Goal: Information Seeking & Learning: Learn about a topic

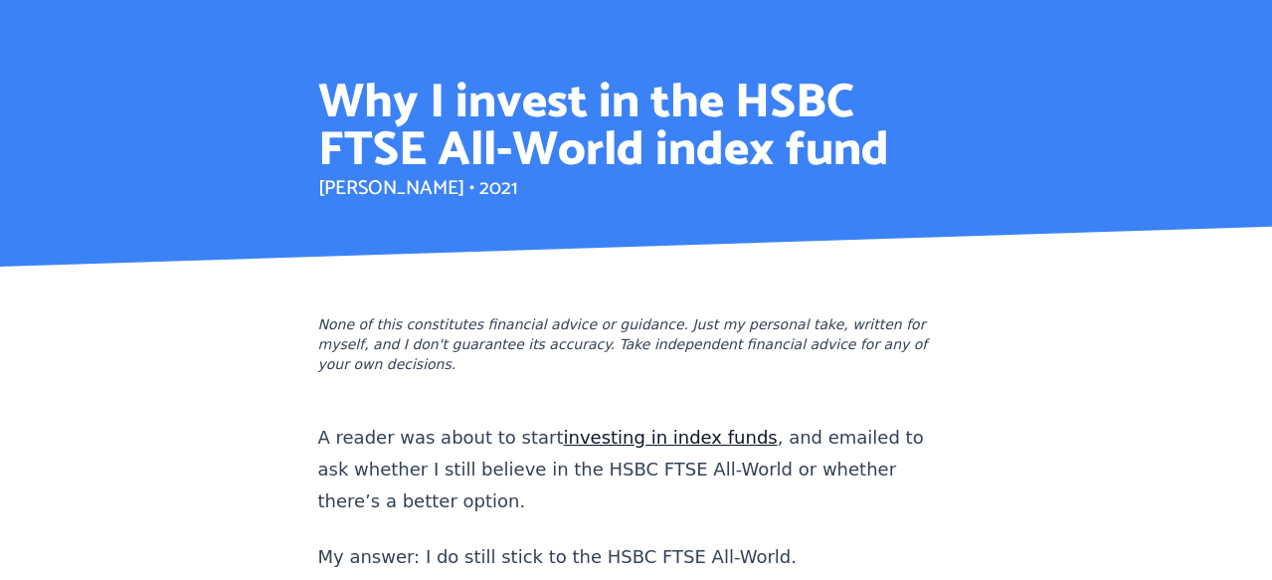
click at [680, 427] on link "investing in index funds" at bounding box center [671, 437] width 214 height 21
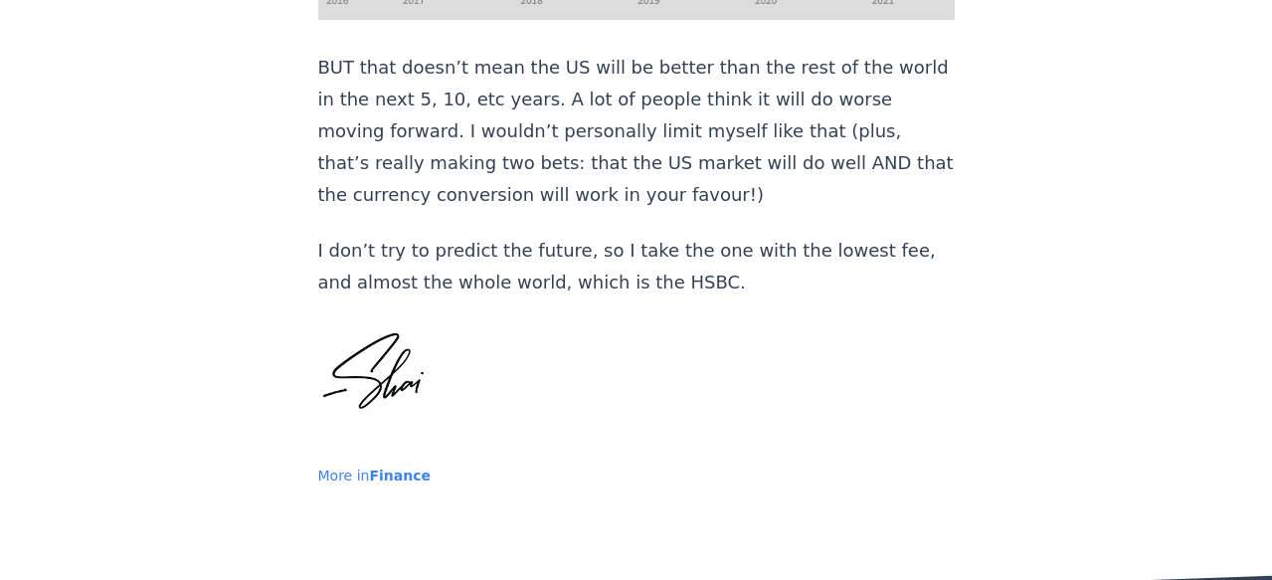
scroll to position [2433, 0]
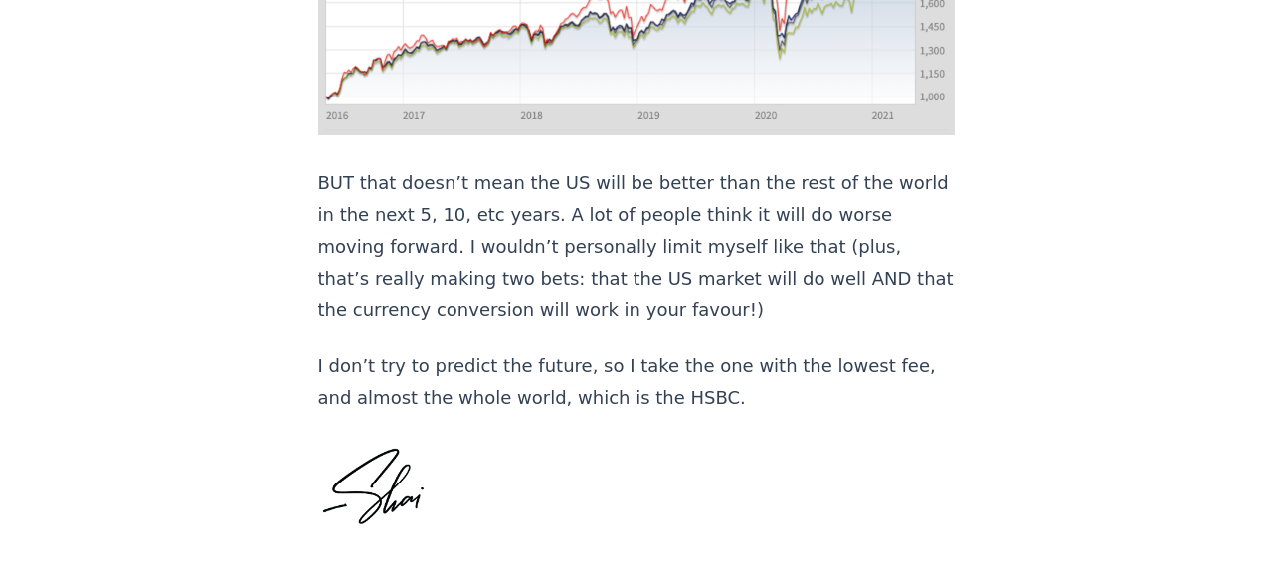
click at [382, 579] on span "Finance" at bounding box center [400, 591] width 62 height 16
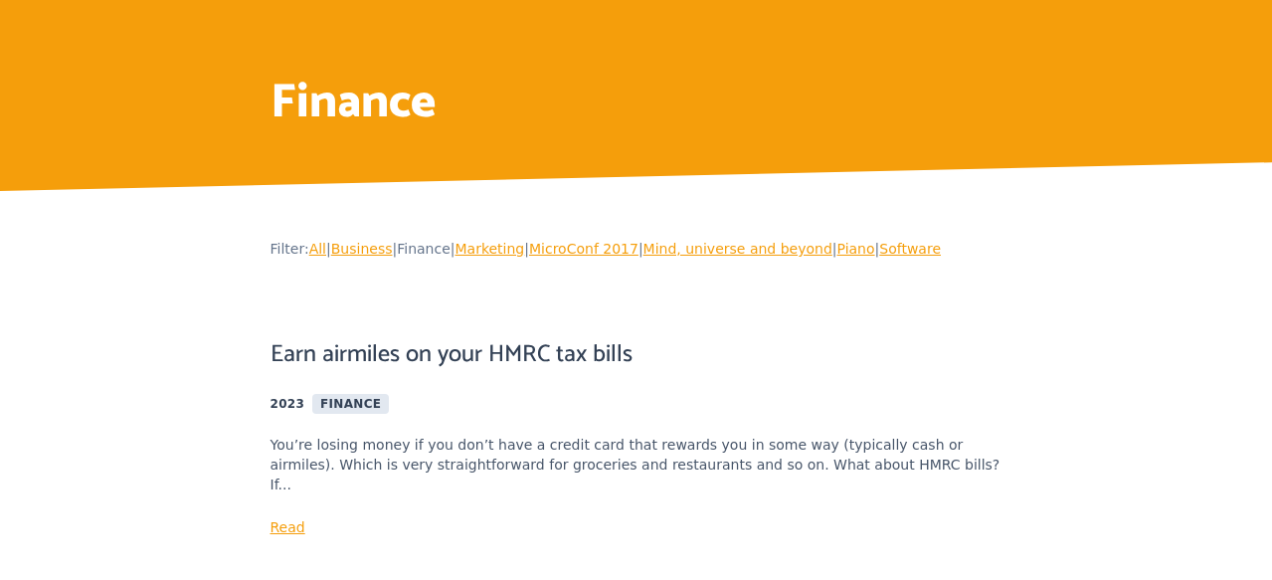
click at [315, 250] on link "All" at bounding box center [317, 249] width 17 height 16
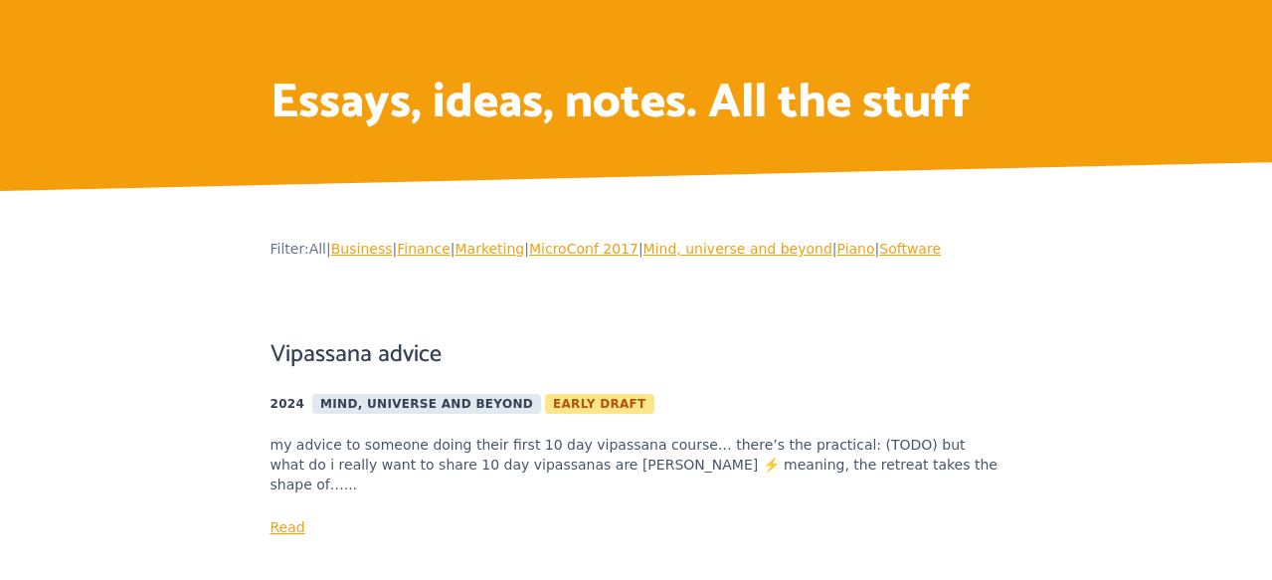
click at [746, 58] on div "Essays, ideas, notes. All the stuff" at bounding box center [637, 95] width 764 height 191
click at [323, 254] on span "All" at bounding box center [317, 249] width 17 height 16
